Goal: Information Seeking & Learning: Learn about a topic

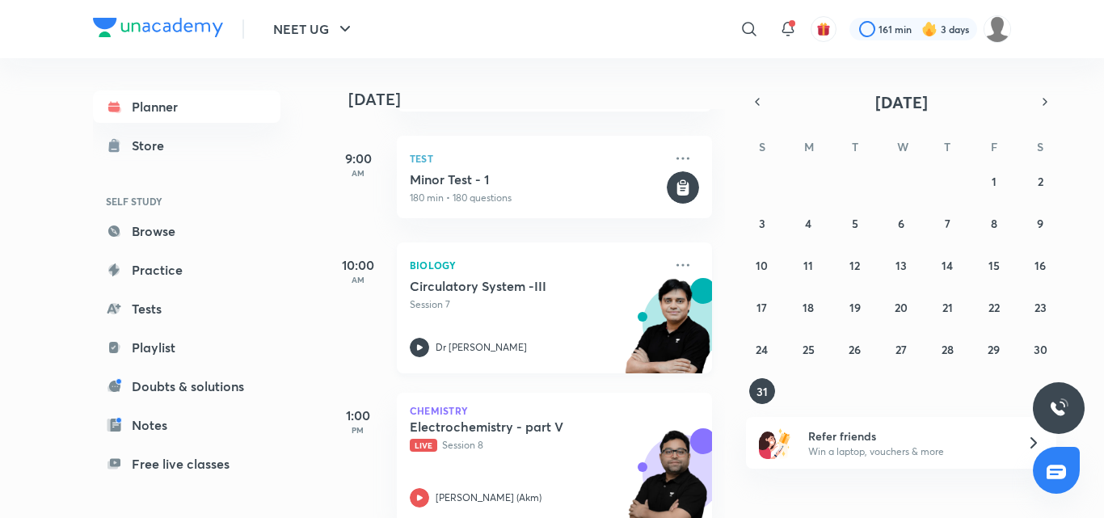
scroll to position [504, 0]
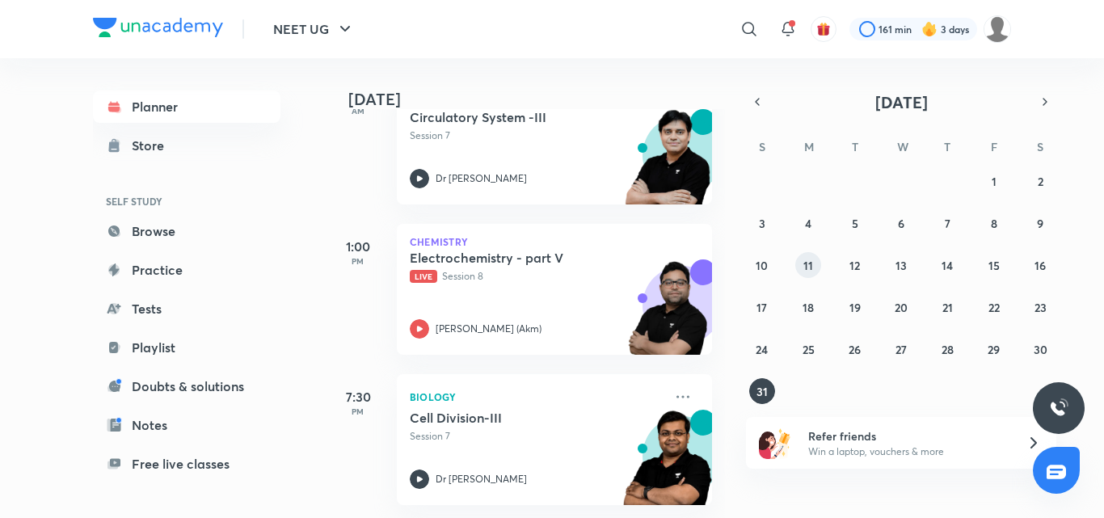
click at [815, 268] on button "11" at bounding box center [808, 265] width 26 height 26
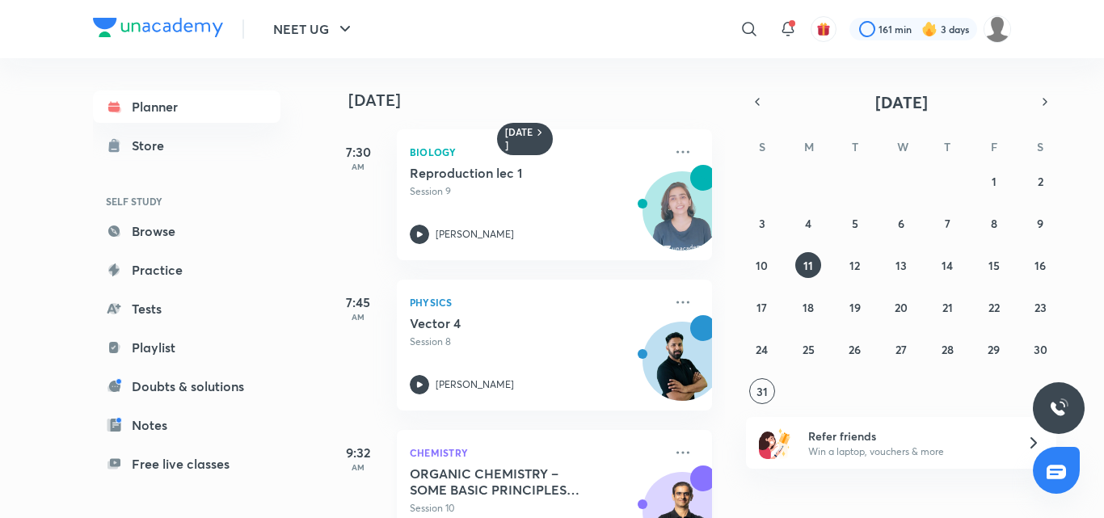
click at [508, 478] on h5 "ORGANIC CHEMISTRY – SOME BASIC PRINCIPLES AND TECHNIQUES (IUPAC Nomenclature) -…" at bounding box center [510, 482] width 201 height 32
click at [673, 460] on icon at bounding box center [682, 452] width 19 height 19
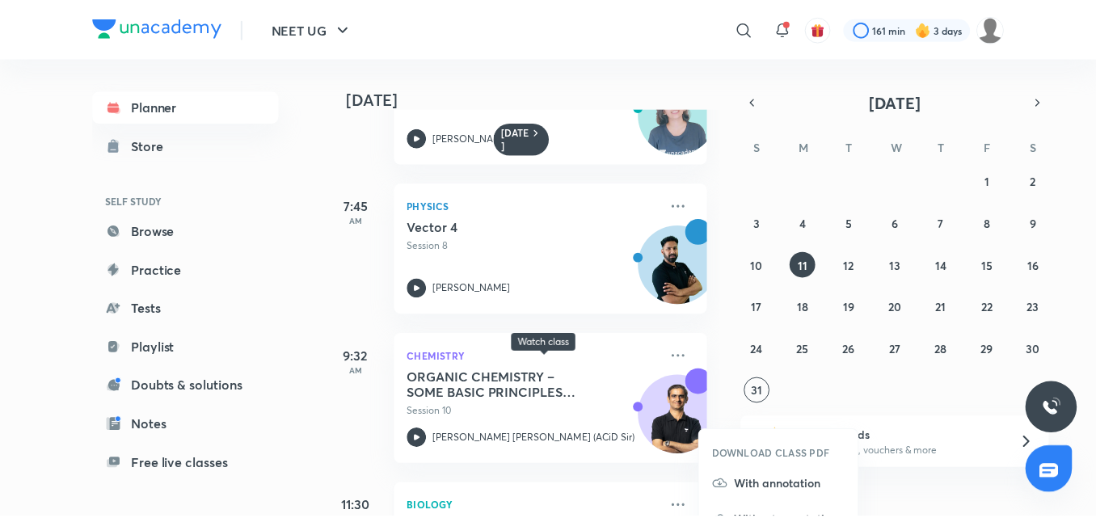
scroll to position [242, 0]
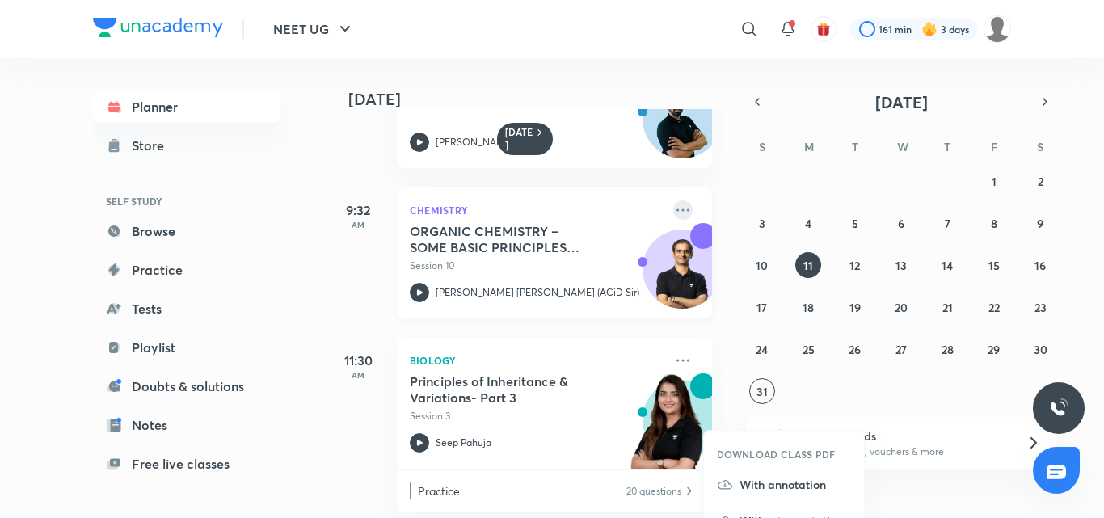
click at [673, 204] on icon at bounding box center [682, 209] width 19 height 19
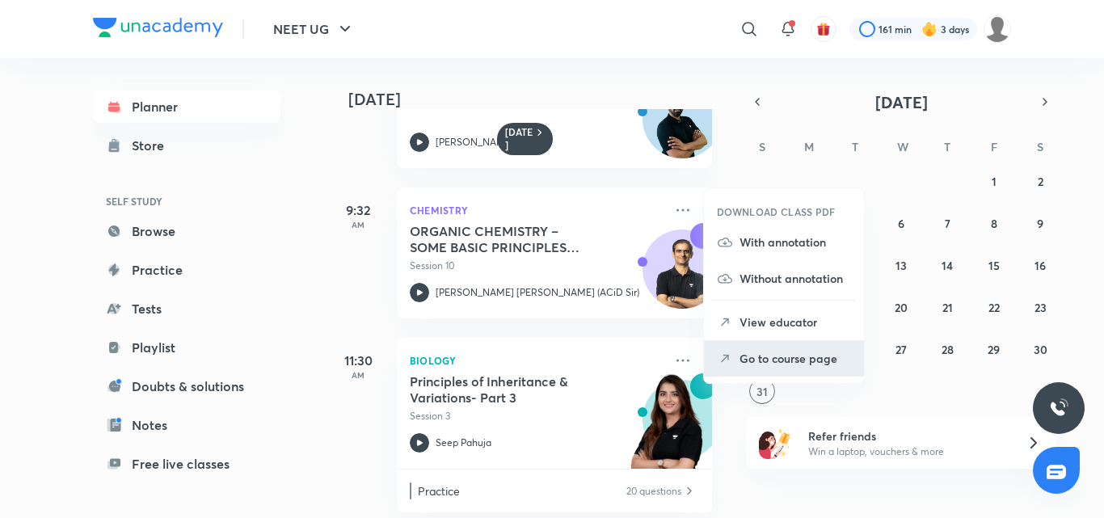
click at [736, 363] on li "Go to course page" at bounding box center [784, 358] width 160 height 36
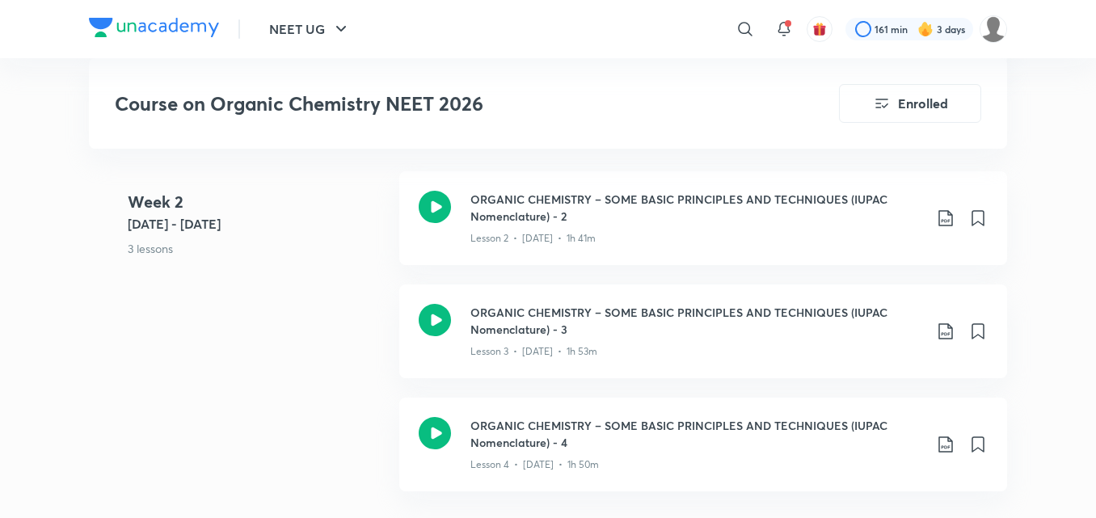
scroll to position [847, 0]
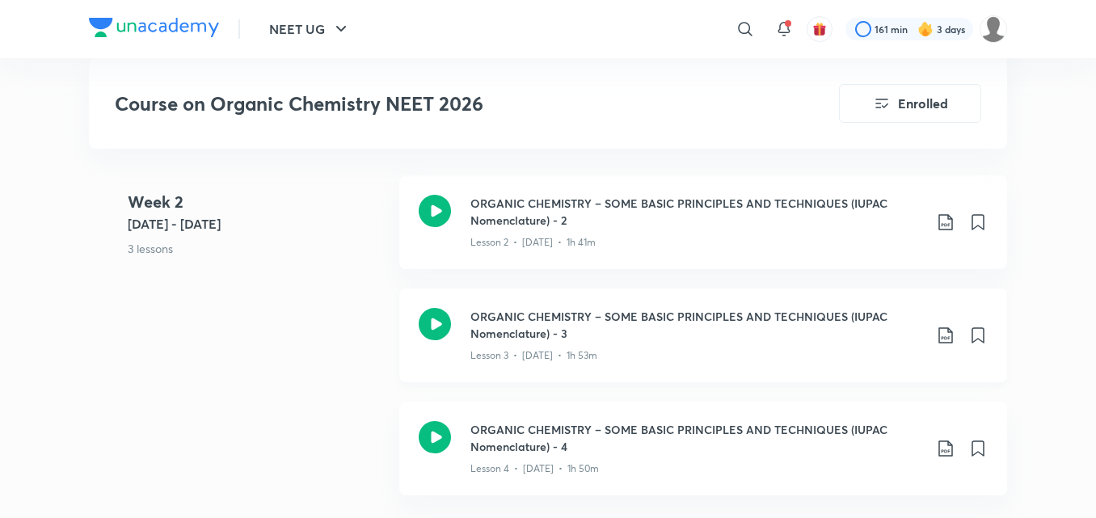
click at [624, 365] on div "ORGANIC CHEMISTRY – SOME BASIC PRINCIPLES AND TECHNIQUES (IUPAC Nomenclature) -…" at bounding box center [703, 336] width 608 height 94
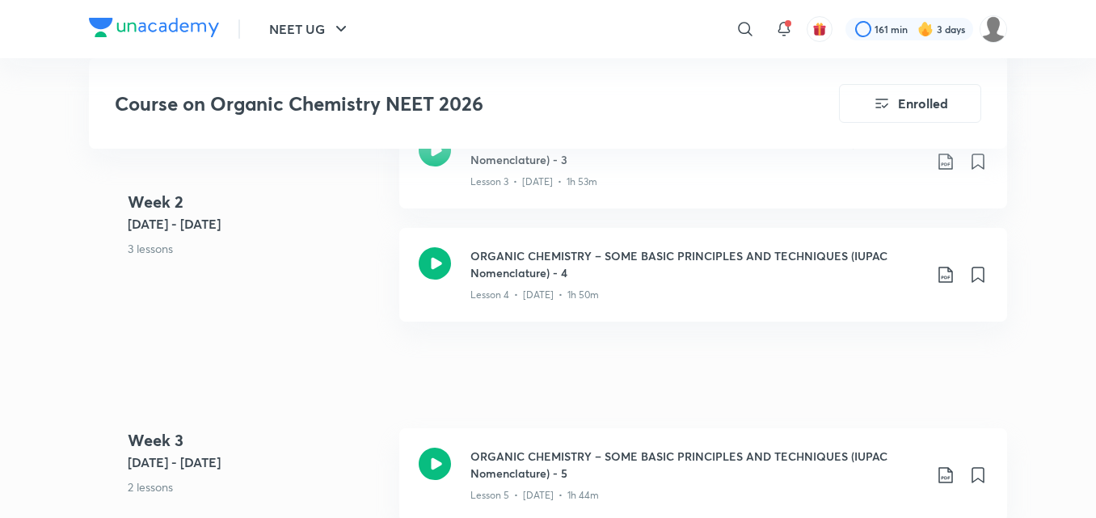
scroll to position [1089, 0]
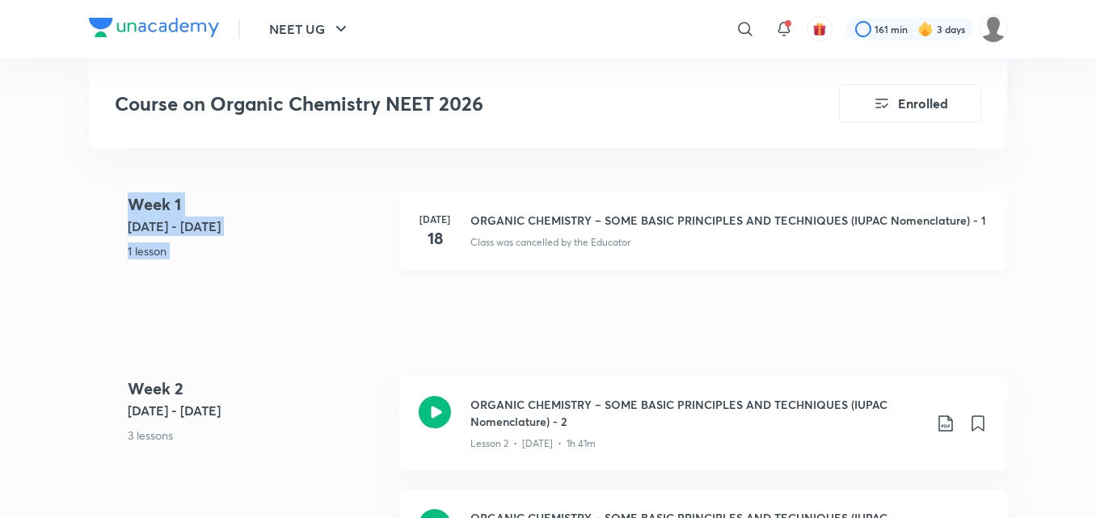
drag, startPoint x: 410, startPoint y: 207, endPoint x: 423, endPoint y: 193, distance: 18.9
drag, startPoint x: 457, startPoint y: 171, endPoint x: 479, endPoint y: 179, distance: 23.8
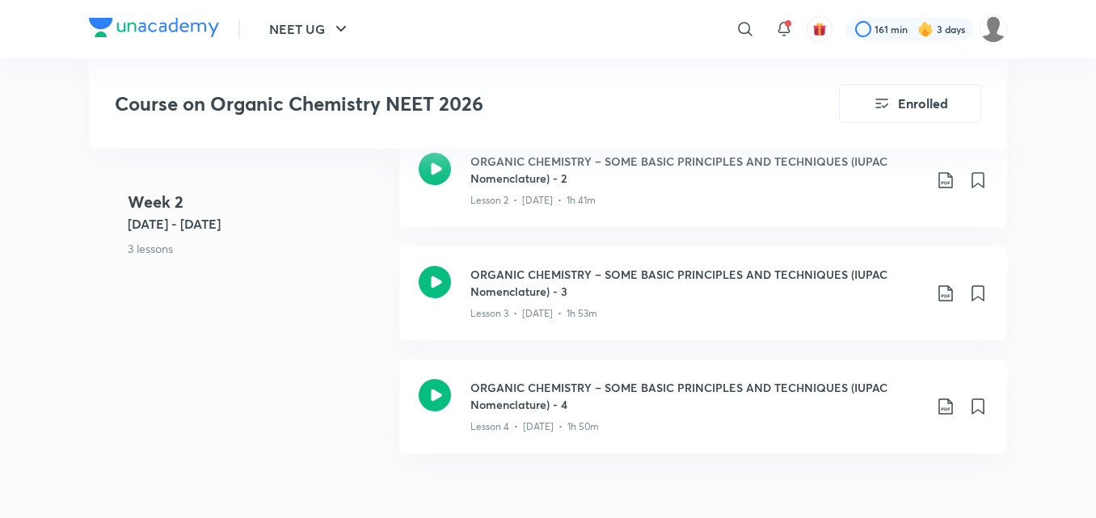
scroll to position [970, 0]
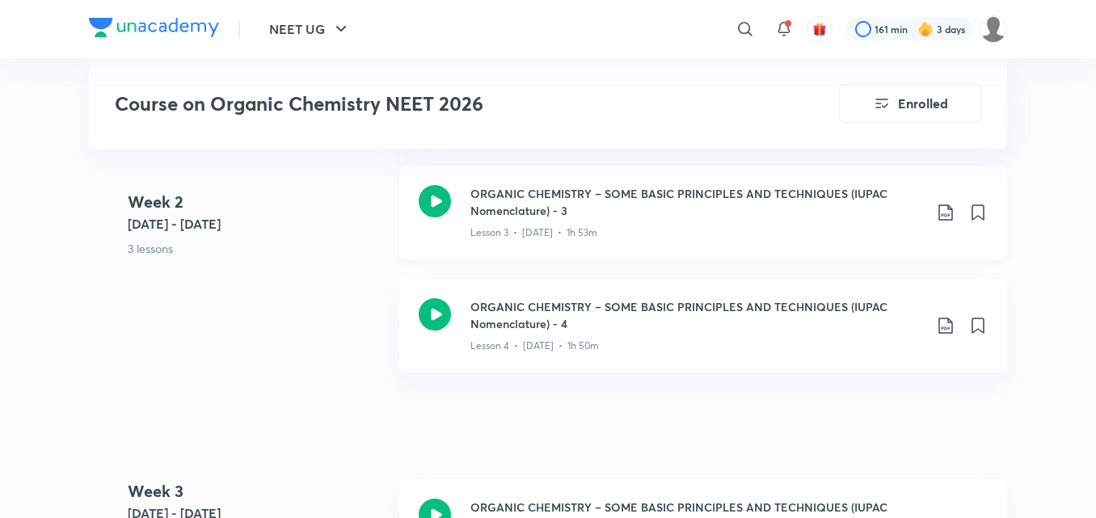
click at [542, 192] on h3 "ORGANIC CHEMISTRY – SOME BASIC PRINCIPLES AND TECHNIQUES (IUPAC Nomenclature) -…" at bounding box center [696, 202] width 453 height 34
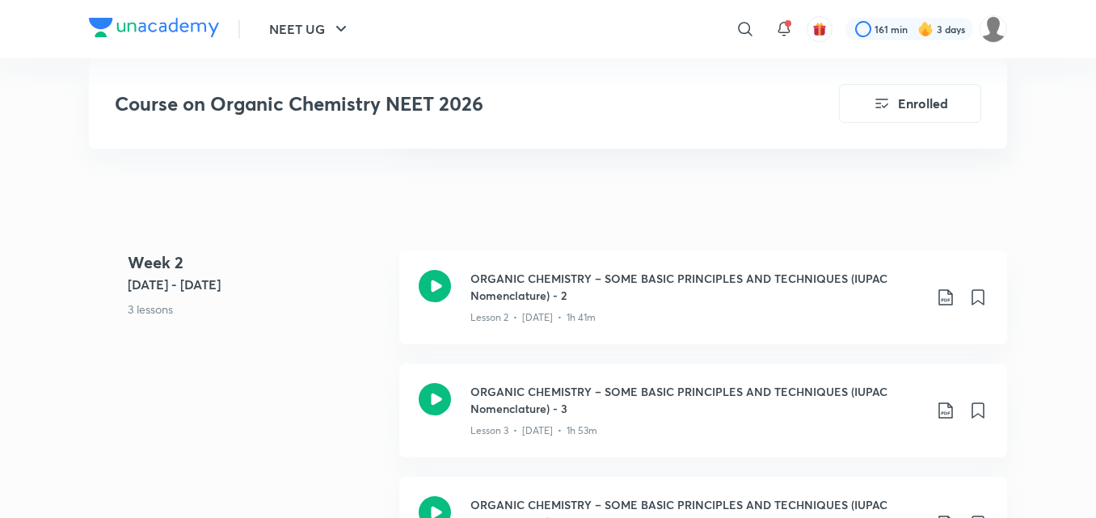
scroll to position [808, 0]
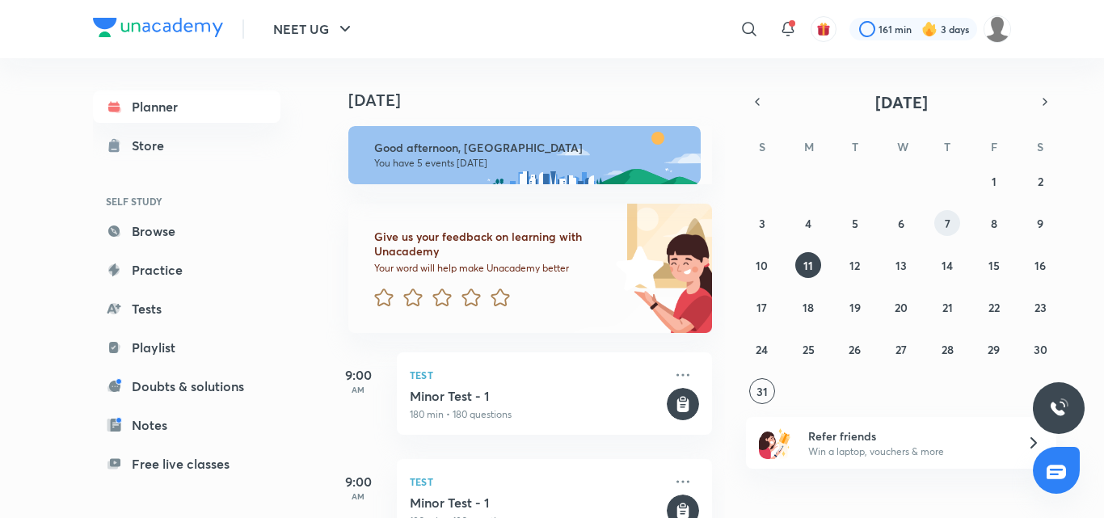
click at [949, 223] on abbr "7" at bounding box center [948, 223] width 6 height 15
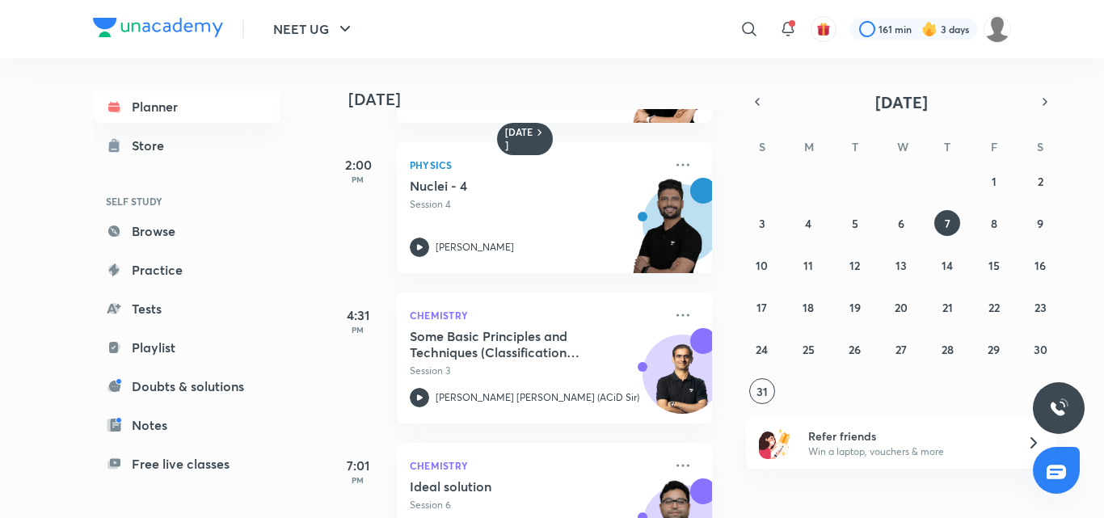
scroll to position [970, 0]
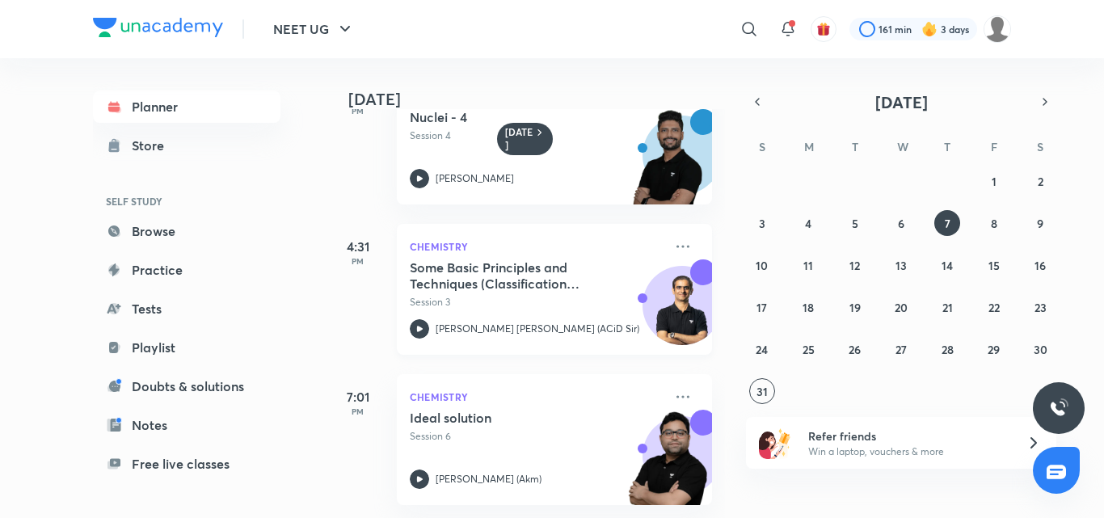
click at [571, 295] on p "Session 3" at bounding box center [537, 302] width 254 height 15
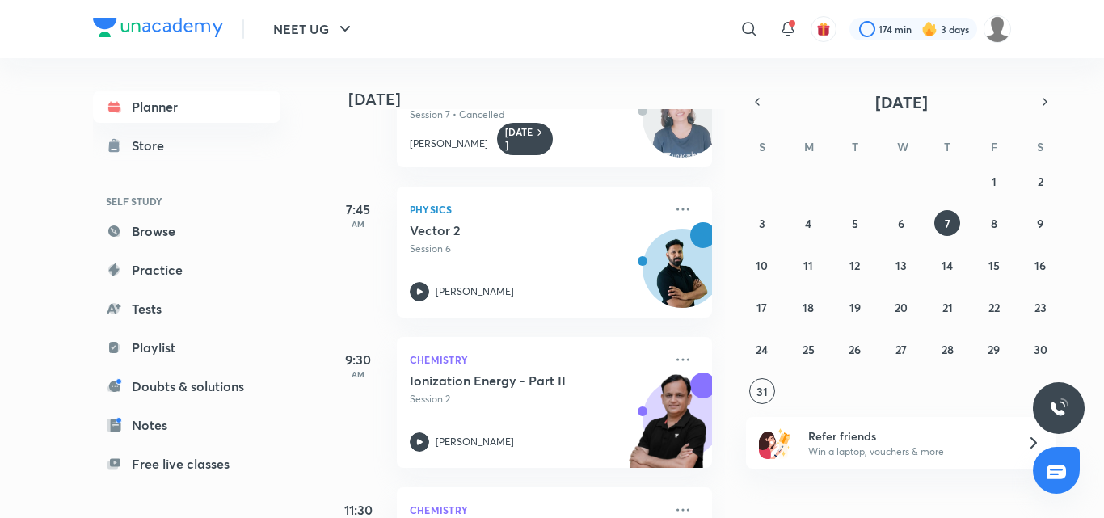
scroll to position [107, 0]
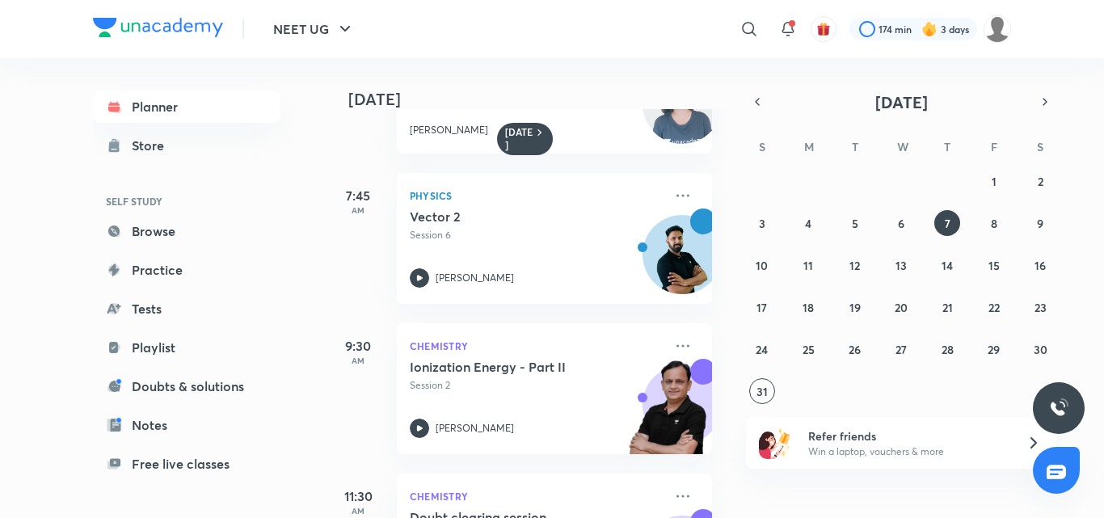
click at [710, 305] on div "7 August 7:30 AM Biology Reproduction in Flowering Plants - 6 Session 7 • Cance…" at bounding box center [525, 288] width 399 height 460
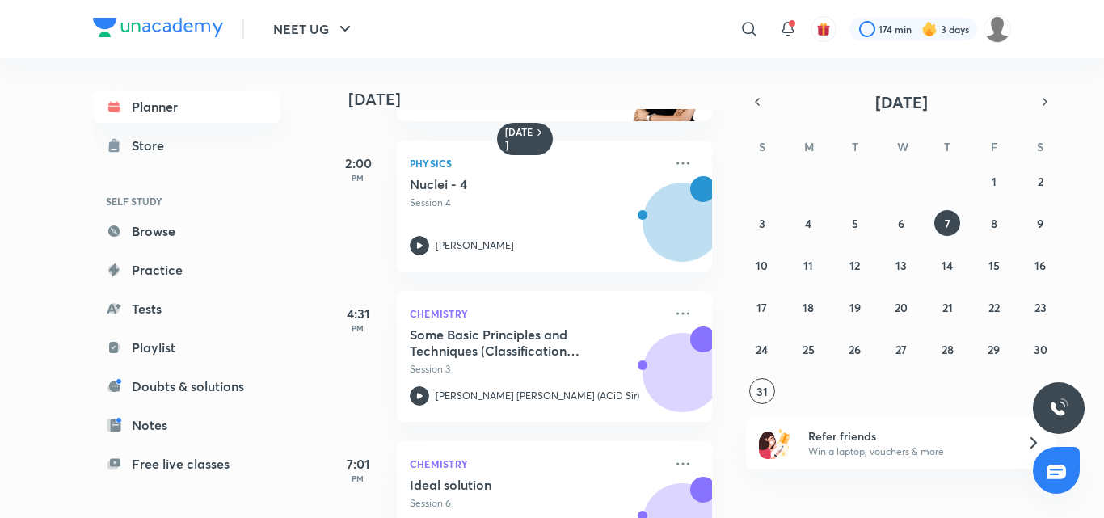
scroll to position [970, 0]
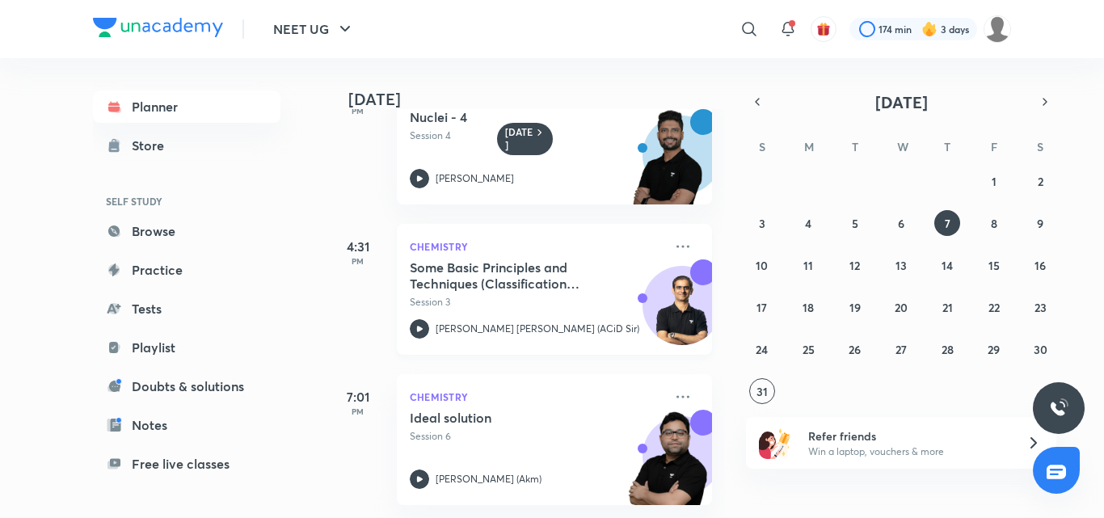
click at [546, 302] on div "Some Basic Principles and Techniques (Classification and Nomenclature) - 3 Sess…" at bounding box center [537, 298] width 254 height 79
